Goal: Information Seeking & Learning: Learn about a topic

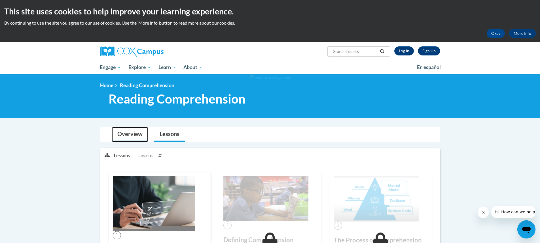
click at [128, 132] on link "Overview" at bounding box center [130, 134] width 37 height 15
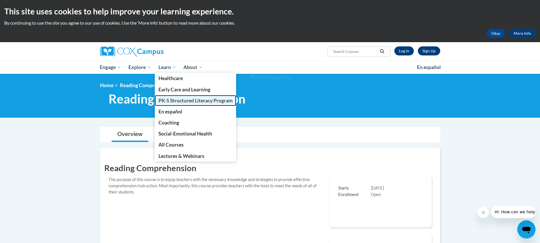
click at [175, 101] on span "PK-5 Structured Literacy Program" at bounding box center [195, 101] width 74 height 6
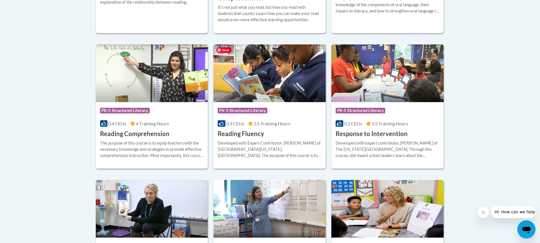
scroll to position [506, 0]
click at [179, 132] on div "Course Category: PK-5 Structured Literacy 0.4 CEUs 4 Training Hours COURSE Read…" at bounding box center [152, 120] width 112 height 36
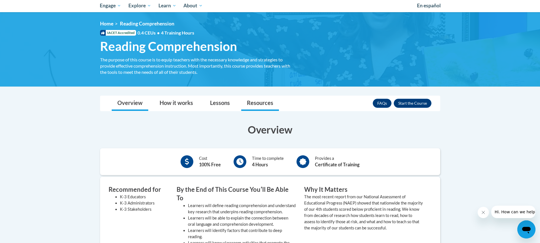
scroll to position [61, 0]
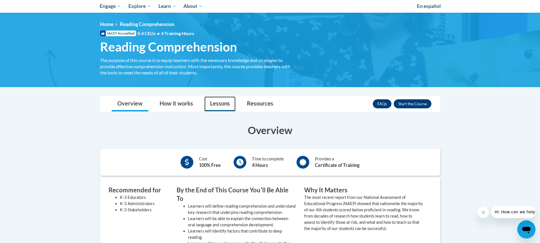
click at [224, 103] on link "Lessons" at bounding box center [219, 104] width 31 height 15
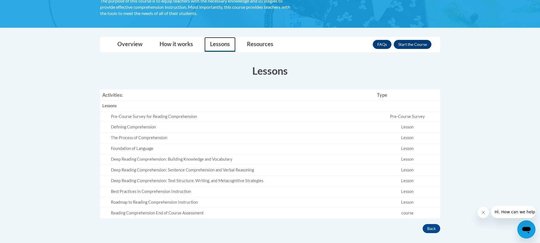
scroll to position [121, 0]
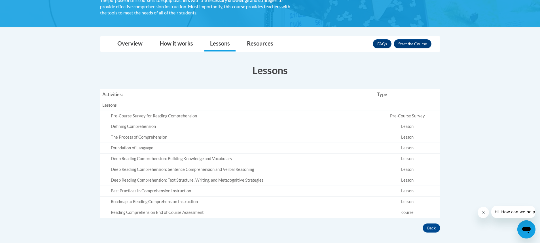
click at [401, 178] on td "Lesson" at bounding box center [406, 180] width 65 height 11
click at [419, 45] on button "Enroll" at bounding box center [412, 43] width 38 height 9
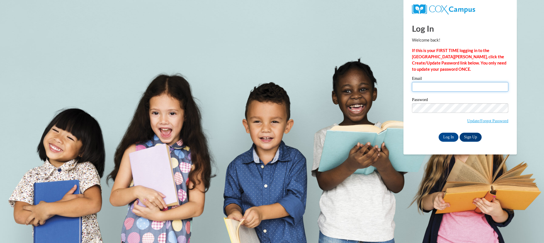
click at [425, 84] on input "Email" at bounding box center [460, 87] width 96 height 10
type input "rosa.inostrosa@rusd.org"
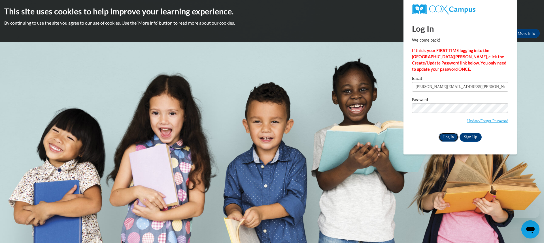
click at [448, 134] on input "Log In" at bounding box center [448, 137] width 20 height 9
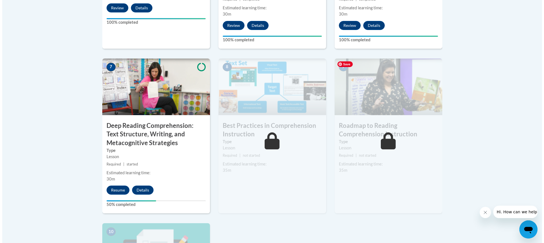
scroll to position [445, 0]
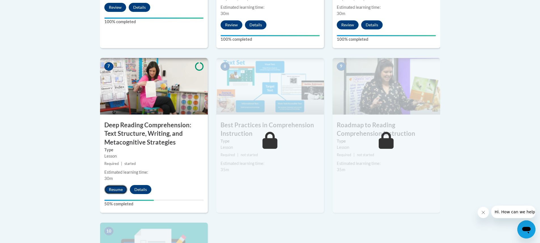
click at [123, 188] on button "Resume" at bounding box center [115, 189] width 23 height 9
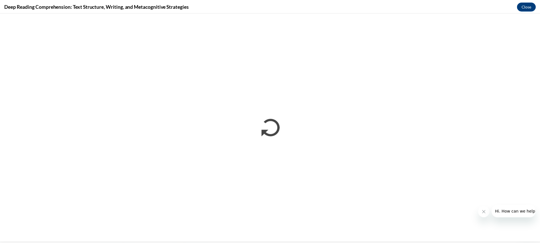
scroll to position [0, 0]
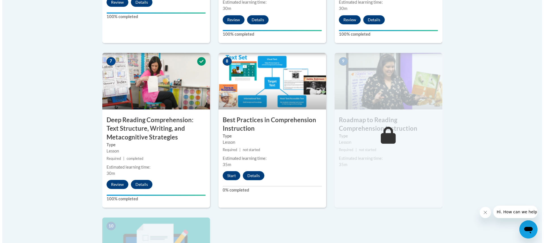
scroll to position [450, 0]
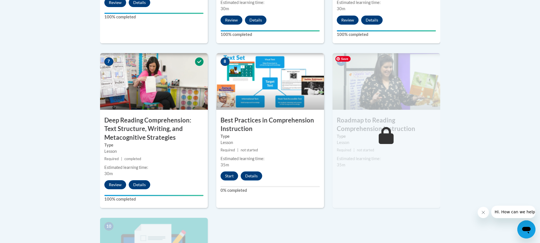
click at [364, 90] on img at bounding box center [386, 81] width 108 height 57
click at [231, 178] on button "Start" at bounding box center [229, 176] width 18 height 9
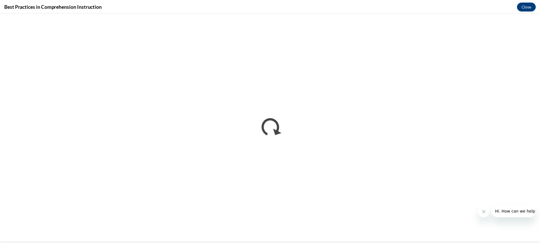
scroll to position [0, 0]
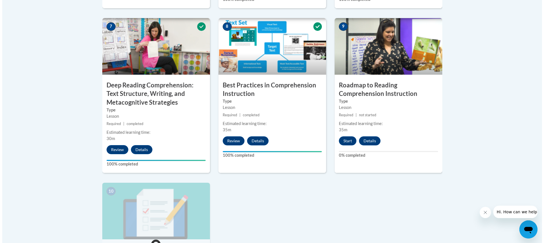
scroll to position [475, 0]
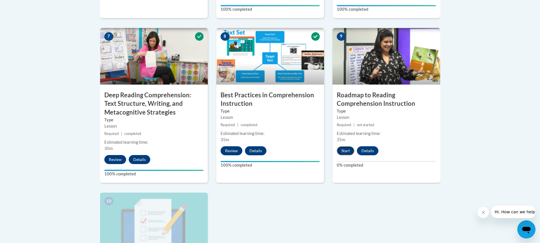
click at [346, 150] on button "Start" at bounding box center [346, 150] width 18 height 9
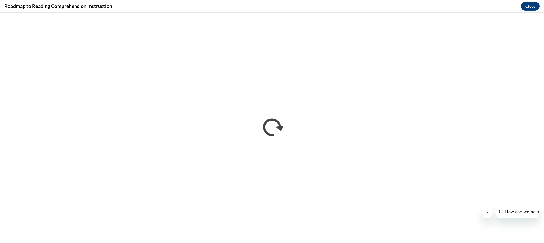
scroll to position [0, 0]
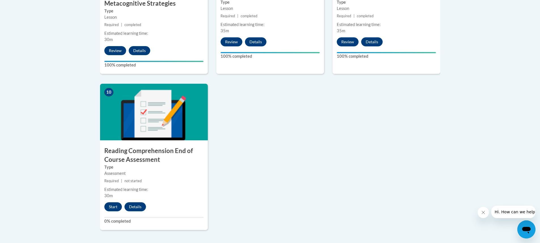
scroll to position [585, 0]
